Goal: Task Accomplishment & Management: Manage account settings

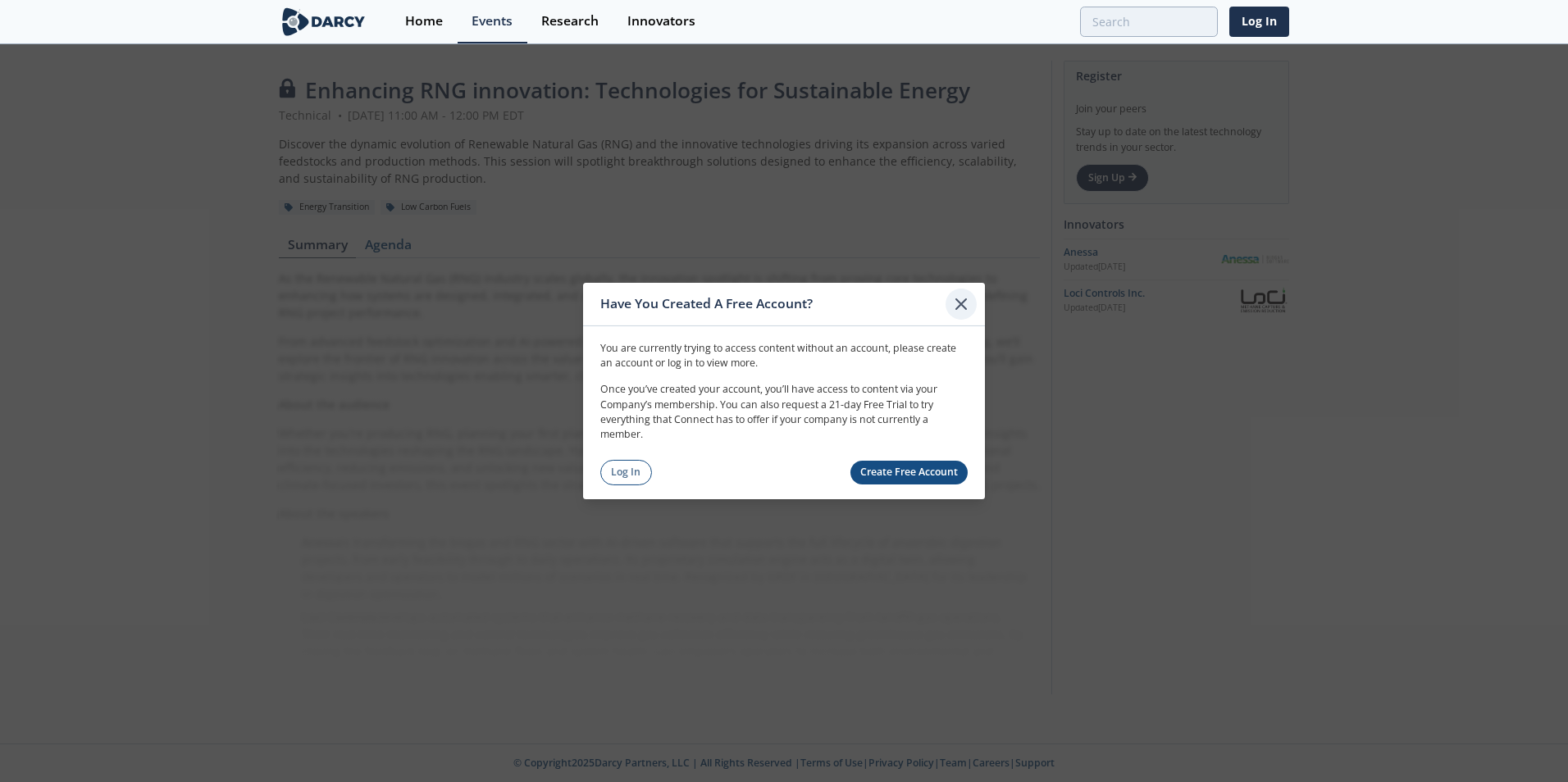
click at [955, 302] on icon at bounding box center [961, 305] width 20 height 20
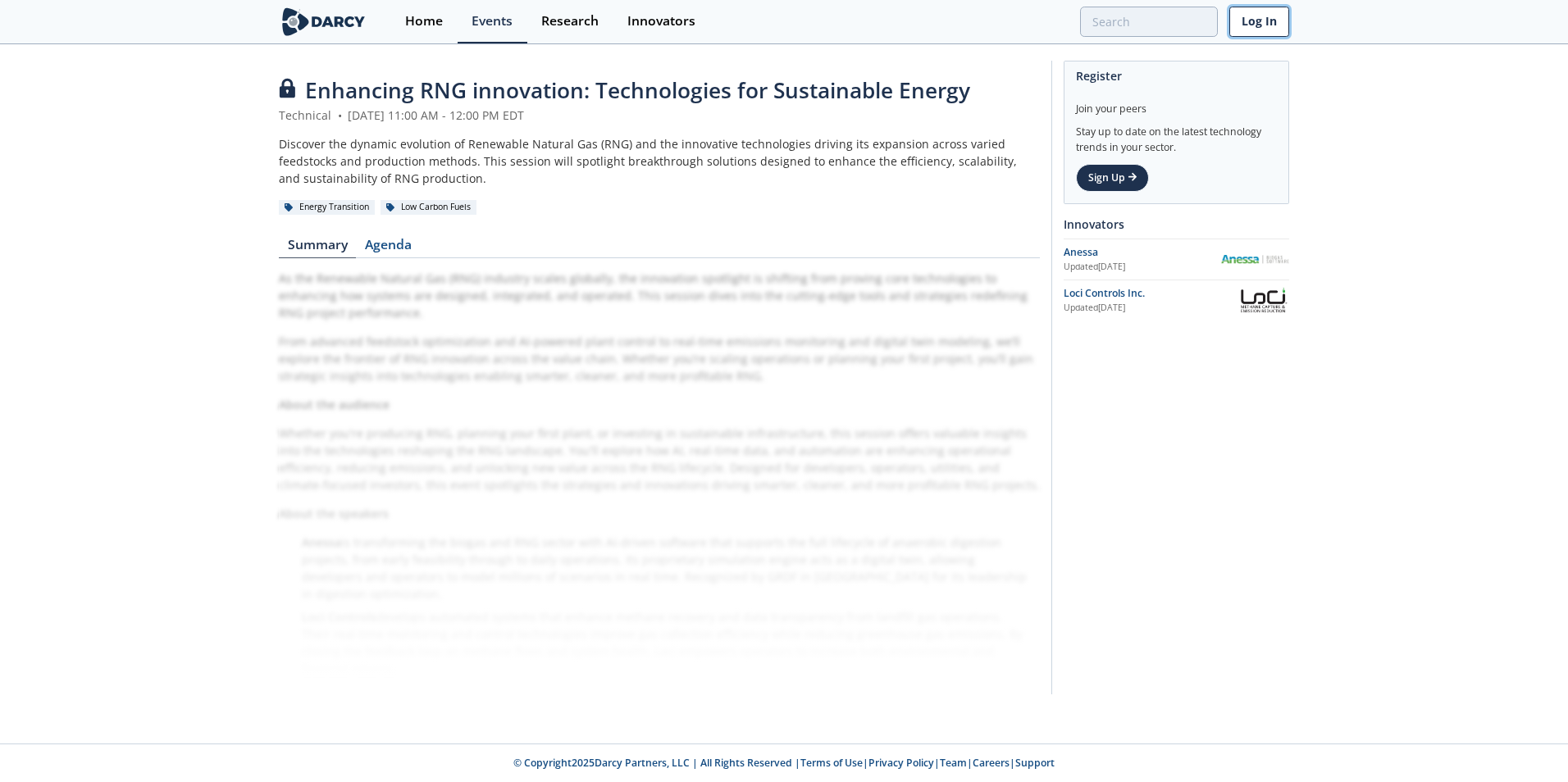
click at [1256, 9] on link "Log In" at bounding box center [1260, 22] width 60 height 31
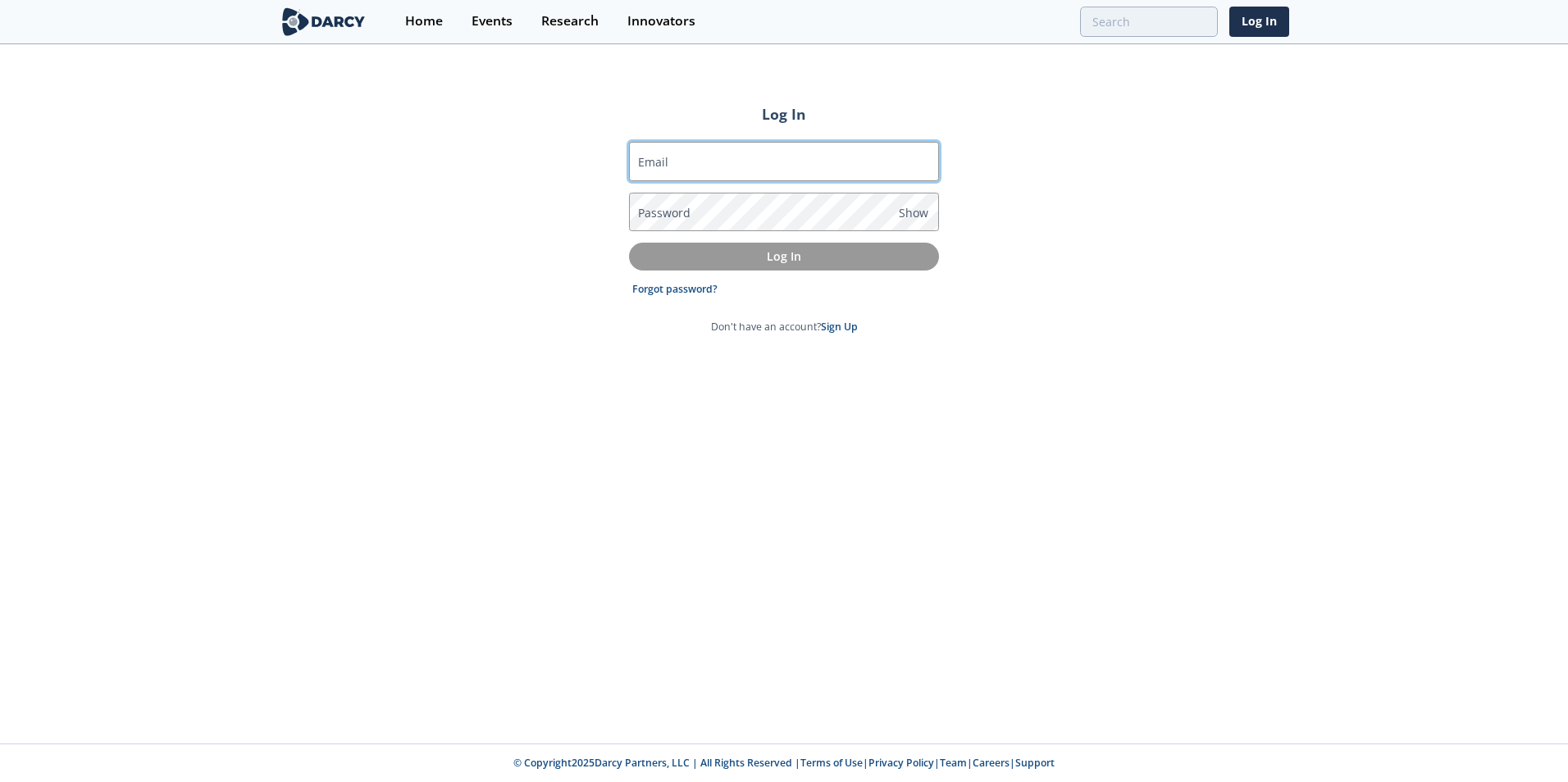
type input "[PERSON_NAME][EMAIL_ADDRESS][PERSON_NAME][DOMAIN_NAME]"
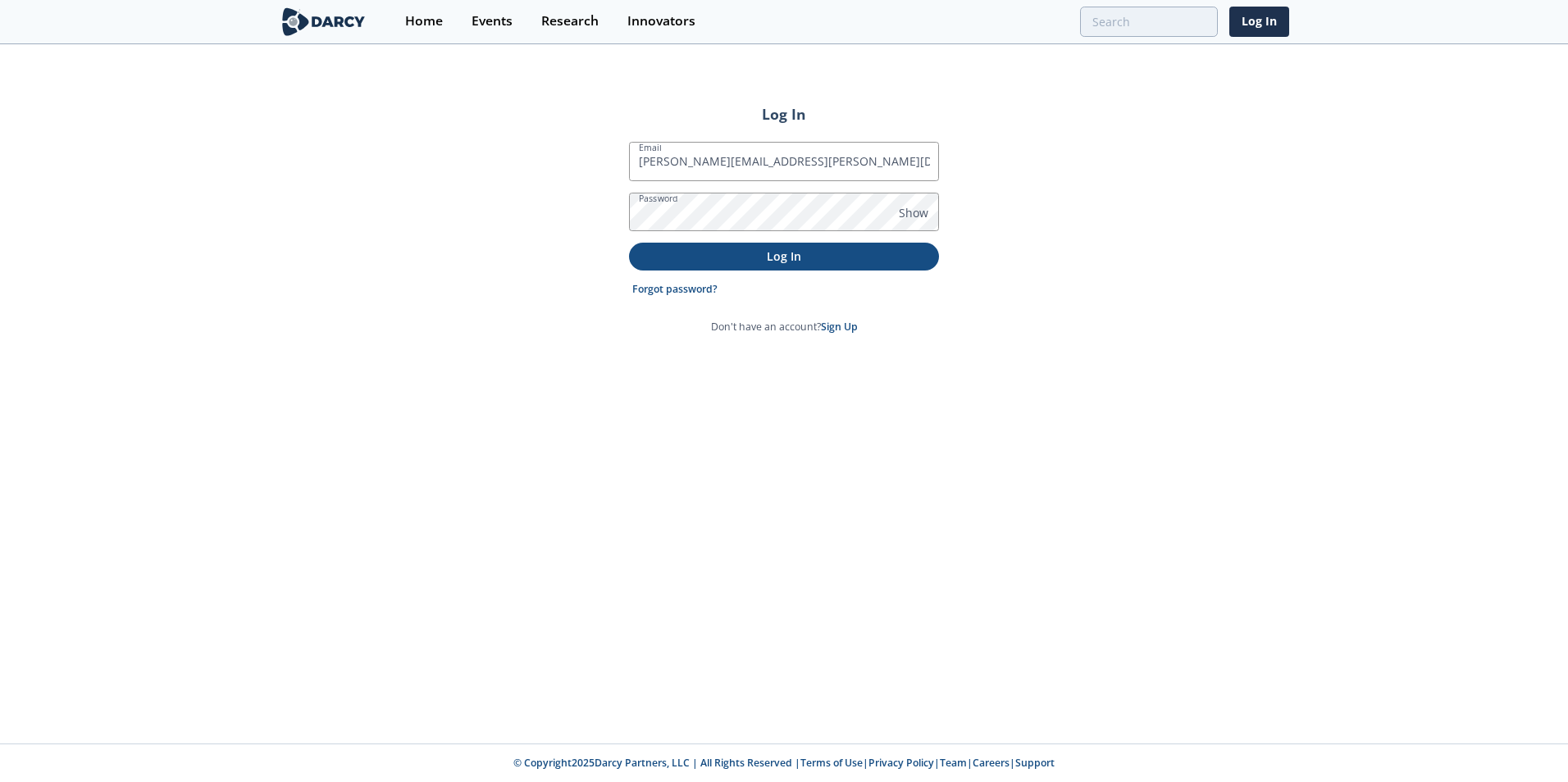
click at [808, 250] on p "Log In" at bounding box center [783, 256] width 287 height 17
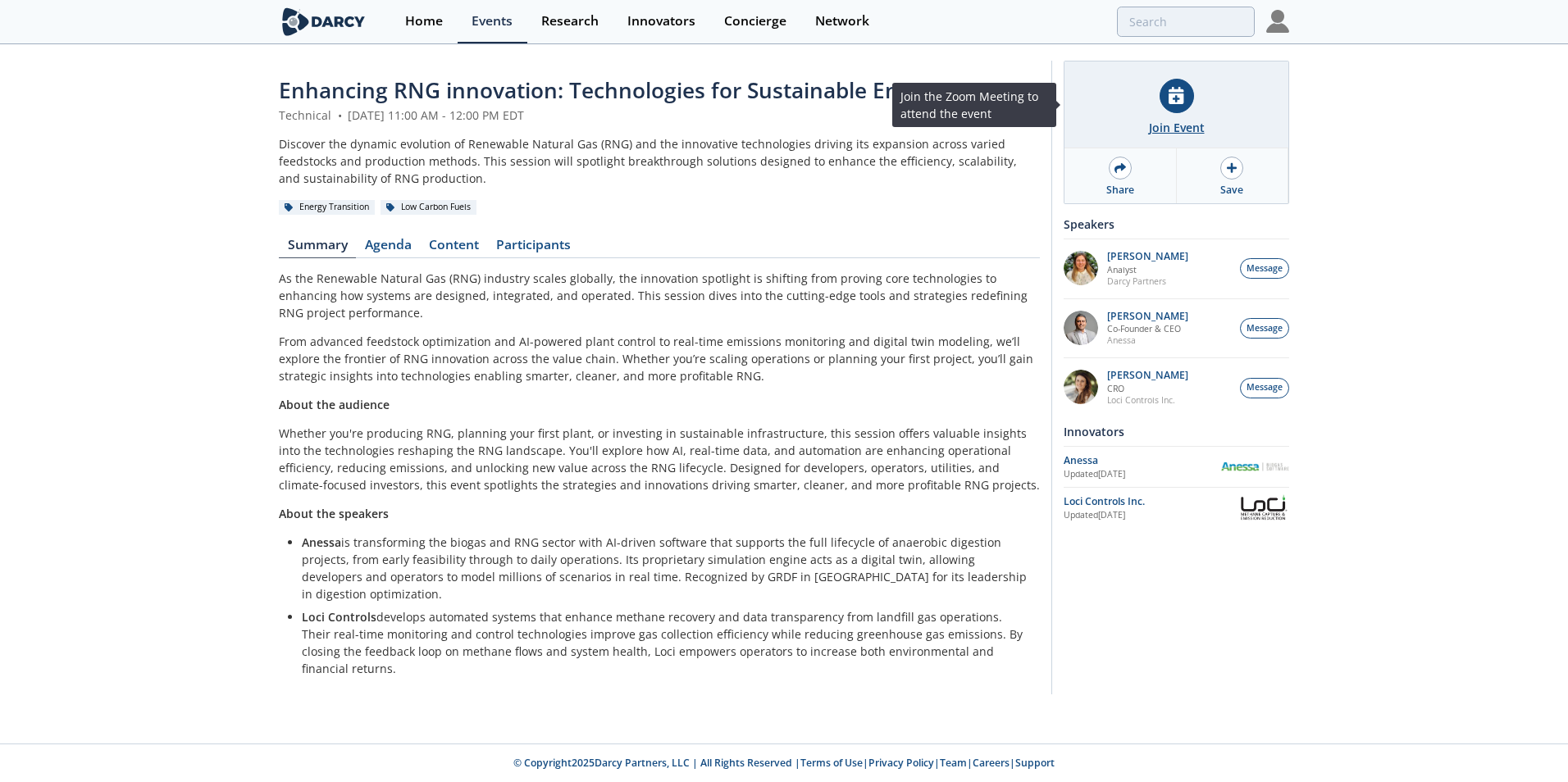
click at [1165, 95] on div at bounding box center [1177, 96] width 34 height 34
